Goal: Transaction & Acquisition: Purchase product/service

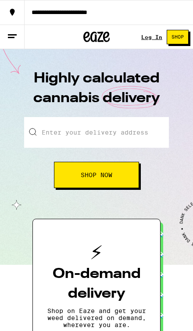
click at [11, 35] on line at bounding box center [12, 35] width 9 height 0
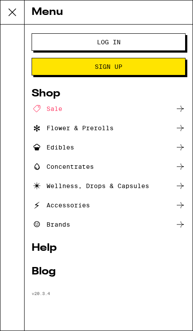
click at [46, 41] on button "Log In" at bounding box center [109, 42] width 154 height 18
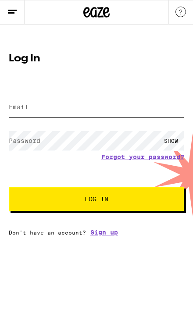
click at [31, 104] on input "Email" at bounding box center [97, 107] width 176 height 20
type input "homerorosas269@gmail.com"
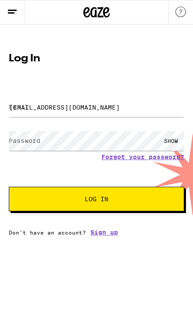
click at [97, 201] on button "Log In" at bounding box center [97, 199] width 176 height 25
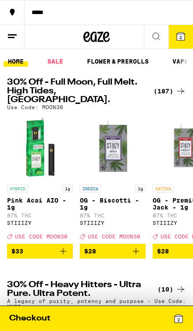
click at [165, 86] on div "(187)" at bounding box center [170, 91] width 32 height 11
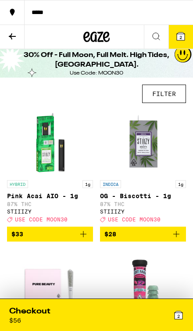
click at [173, 91] on button "FILTER" at bounding box center [164, 94] width 44 height 18
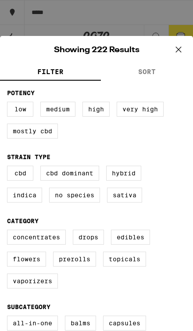
scroll to position [31, 0]
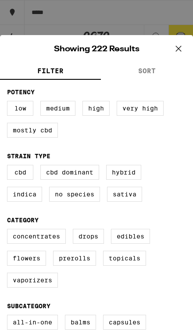
click at [38, 288] on label "Vaporizers" at bounding box center [32, 280] width 51 height 15
click at [0, 0] on input "Vaporizers" at bounding box center [0, 0] width 0 height 0
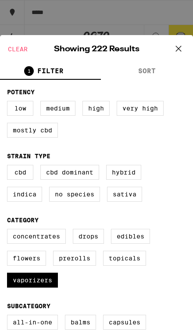
checkbox input "true"
click at [181, 50] on icon at bounding box center [178, 48] width 13 height 13
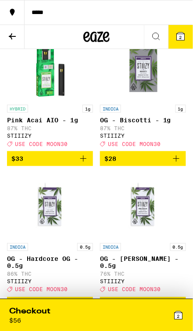
scroll to position [75, 0]
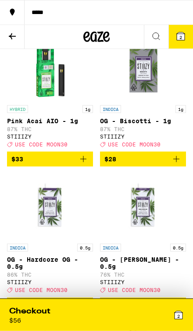
click at [173, 159] on button "$28" at bounding box center [143, 159] width 86 height 15
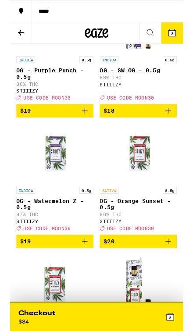
scroll to position [463, 0]
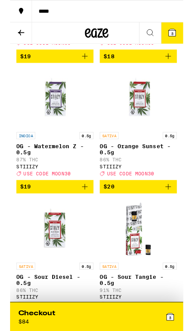
click at [174, 214] on icon "Add to bag" at bounding box center [176, 208] width 11 height 11
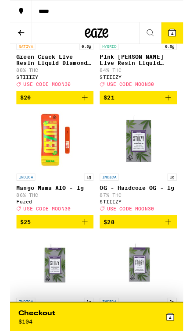
scroll to position [1483, 0]
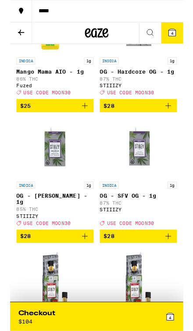
click at [172, 123] on icon "Add to bag" at bounding box center [176, 118] width 11 height 11
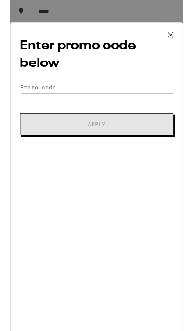
click at [169, 42] on button at bounding box center [178, 39] width 27 height 28
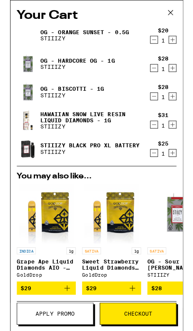
click at [164, 47] on icon "Decrement" at bounding box center [161, 44] width 8 height 11
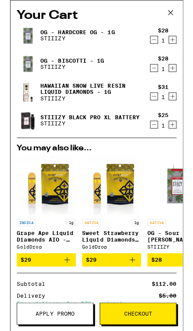
click at [164, 105] on icon "Decrement" at bounding box center [161, 107] width 8 height 11
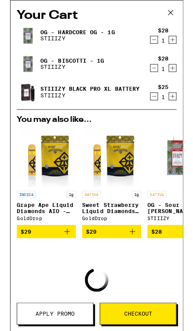
click at [164, 111] on icon "Decrement" at bounding box center [161, 107] width 8 height 11
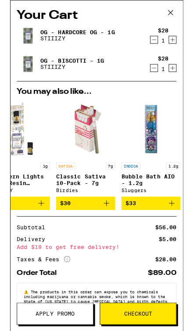
click at [175, 14] on icon at bounding box center [178, 13] width 13 height 13
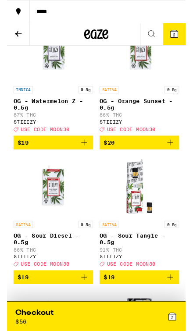
scroll to position [449, 0]
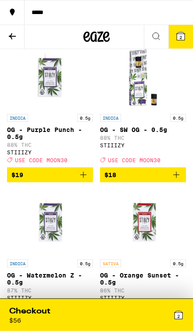
click at [149, 180] on span "$18" at bounding box center [142, 175] width 77 height 11
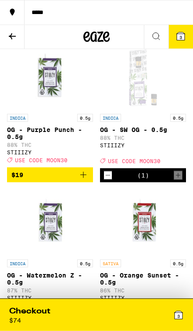
click at [110, 181] on icon "Decrement" at bounding box center [108, 175] width 8 height 11
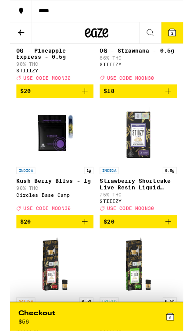
scroll to position [1204, 0]
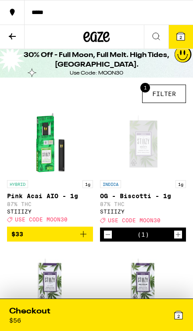
click at [118, 309] on div "2" at bounding box center [140, 315] width 87 height 18
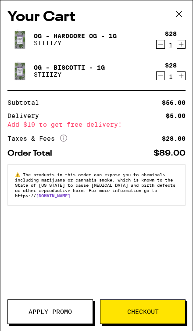
click at [156, 43] on button "Decrement" at bounding box center [160, 44] width 9 height 9
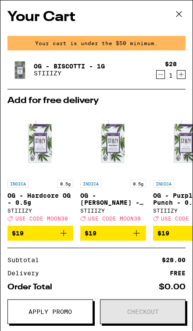
click at [157, 74] on icon "Decrement" at bounding box center [161, 74] width 8 height 11
